Goal: Task Accomplishment & Management: Manage account settings

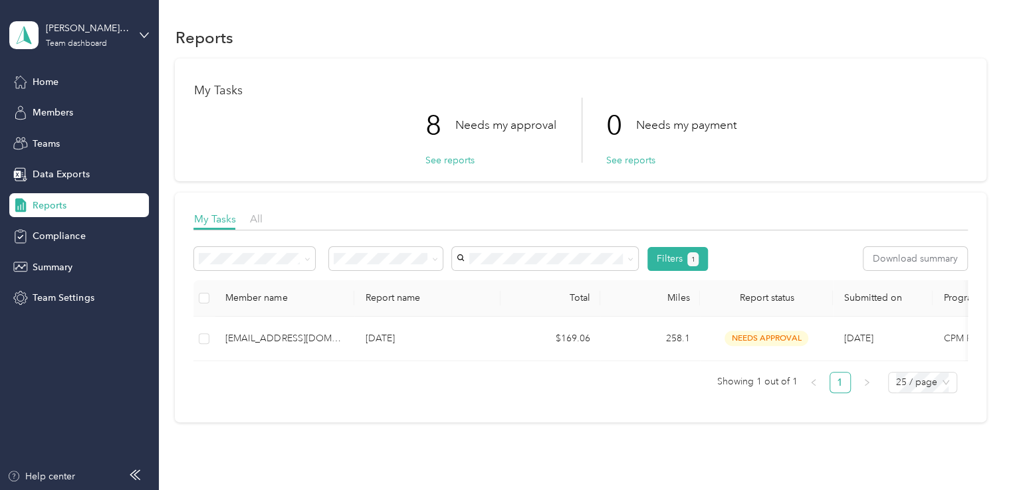
scroll to position [68, 0]
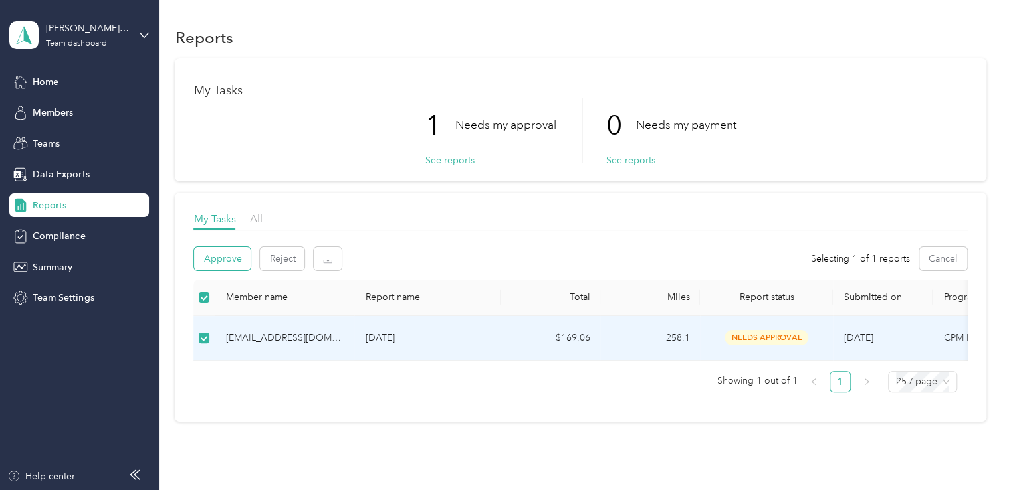
click at [226, 265] on button "Approve" at bounding box center [222, 258] width 56 height 23
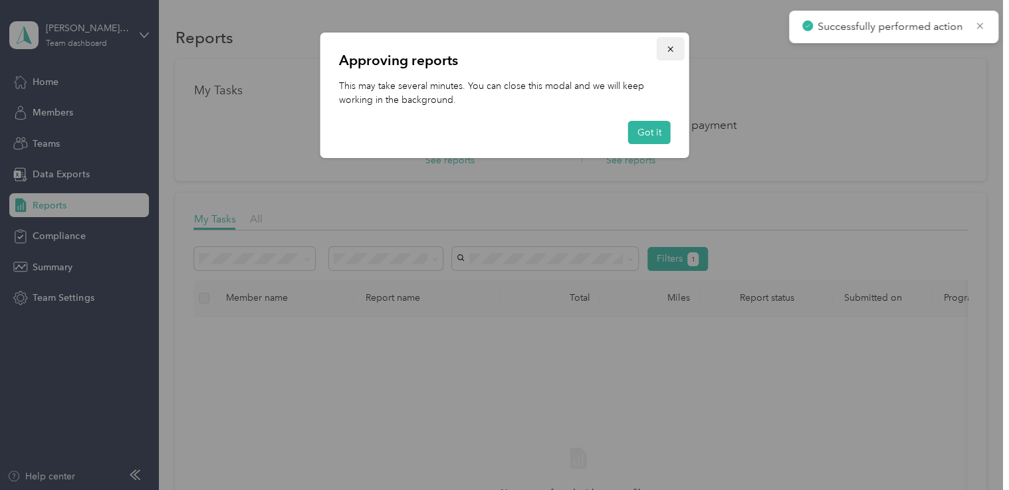
click at [672, 47] on icon "button" at bounding box center [670, 49] width 9 height 9
